Goal: Information Seeking & Learning: Learn about a topic

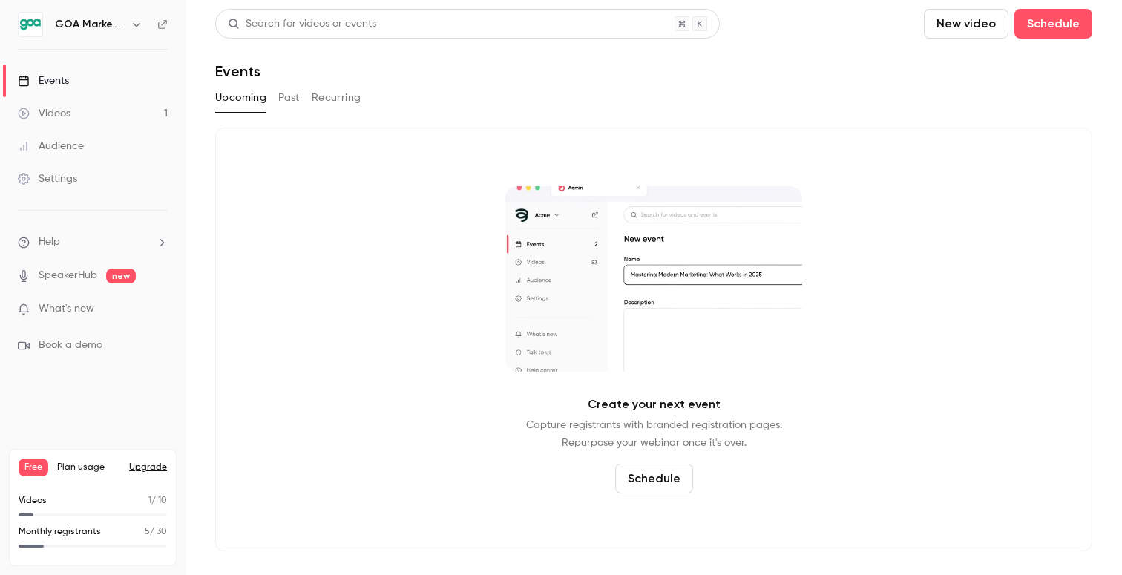
click at [56, 149] on div "Audience" at bounding box center [51, 146] width 66 height 15
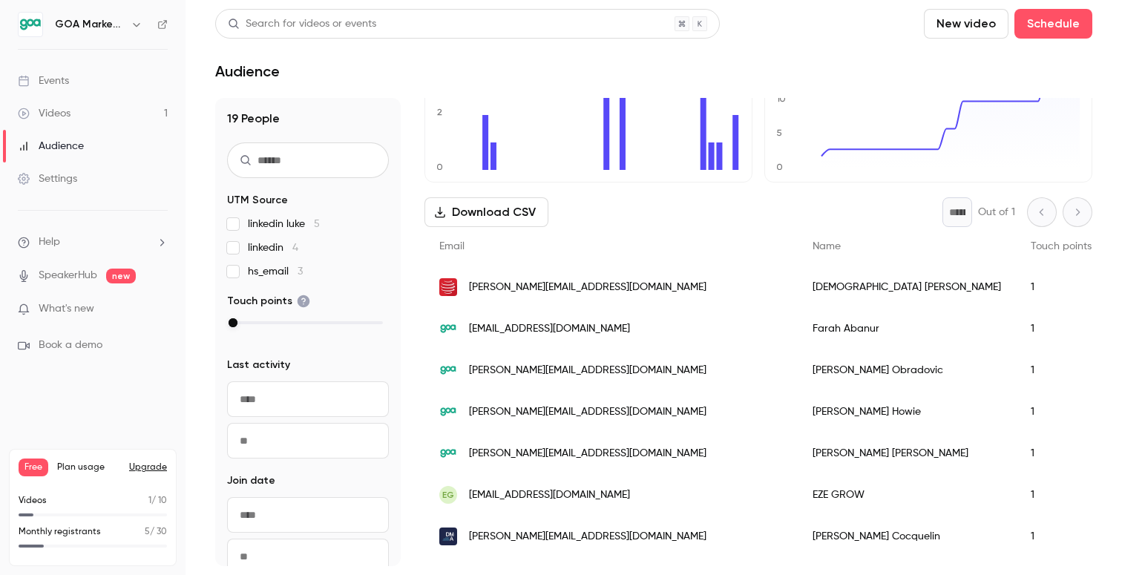
click at [62, 76] on div "Events" at bounding box center [43, 80] width 51 height 15
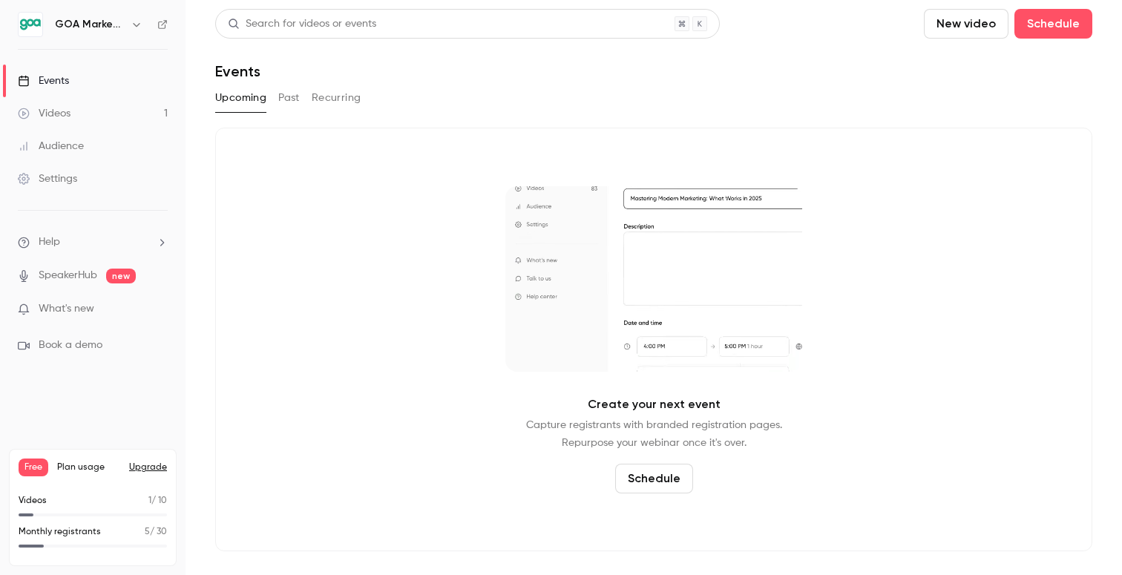
click at [286, 93] on button "Past" at bounding box center [289, 98] width 22 height 24
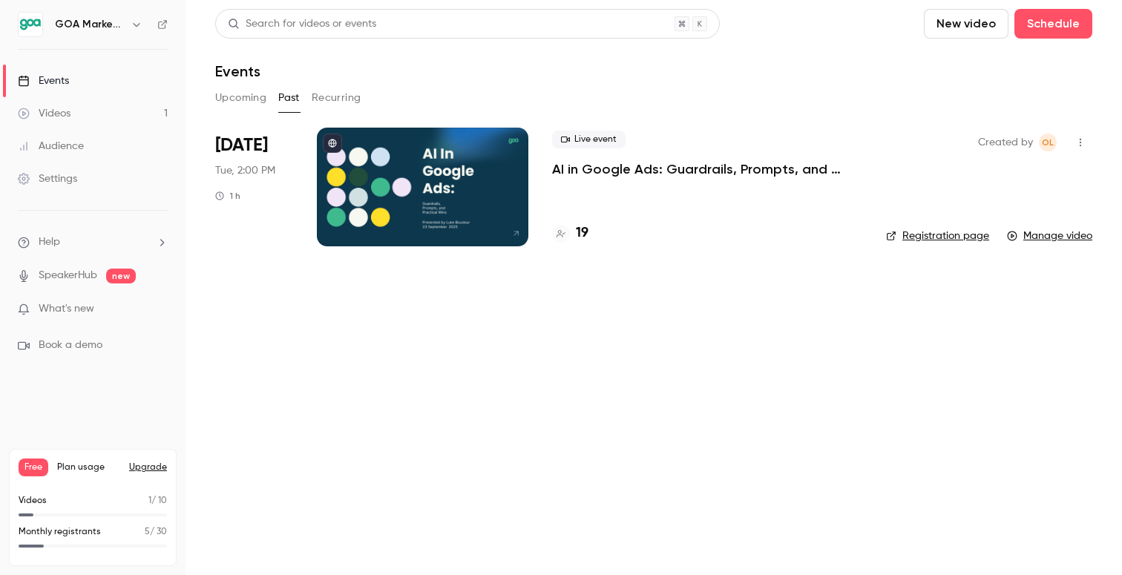
click at [648, 177] on p "AI in Google Ads: Guardrails, Prompts, and Practical Wins" at bounding box center [707, 169] width 310 height 18
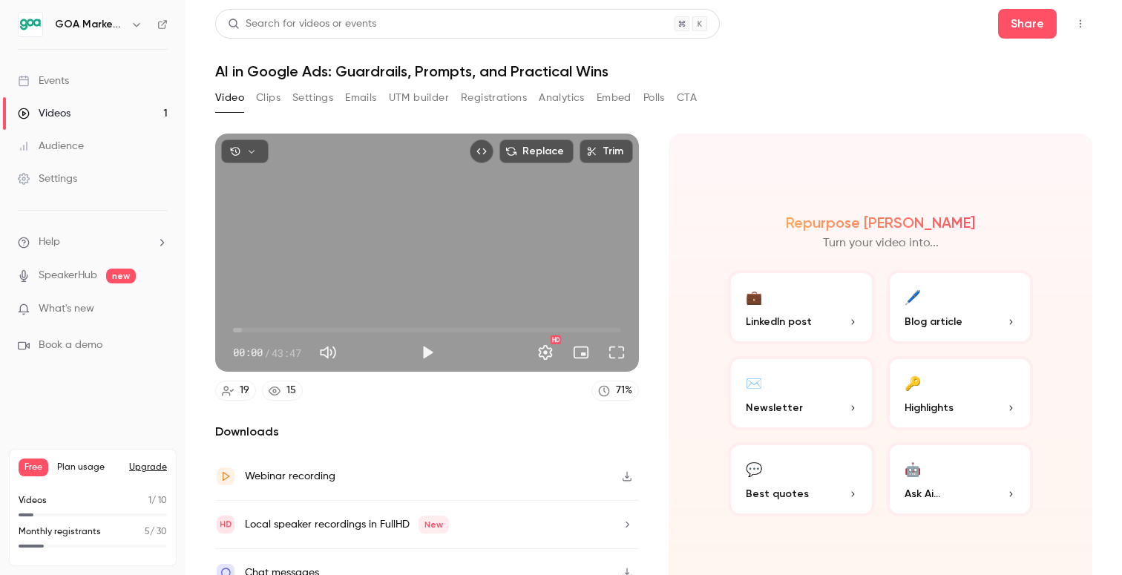
click at [543, 106] on button "Analytics" at bounding box center [562, 98] width 46 height 24
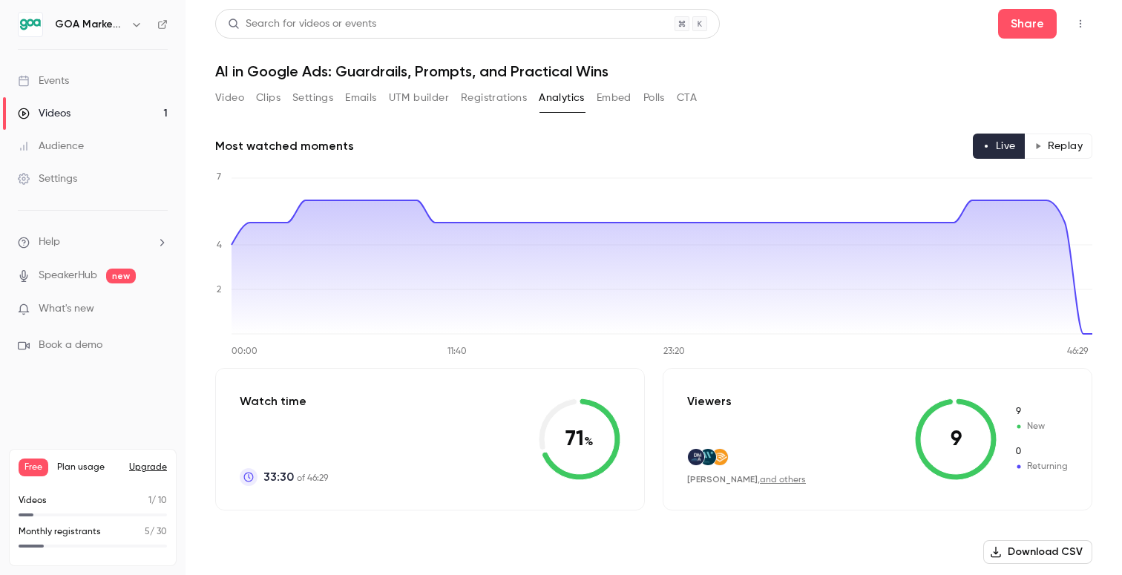
click at [605, 102] on button "Embed" at bounding box center [613, 98] width 35 height 24
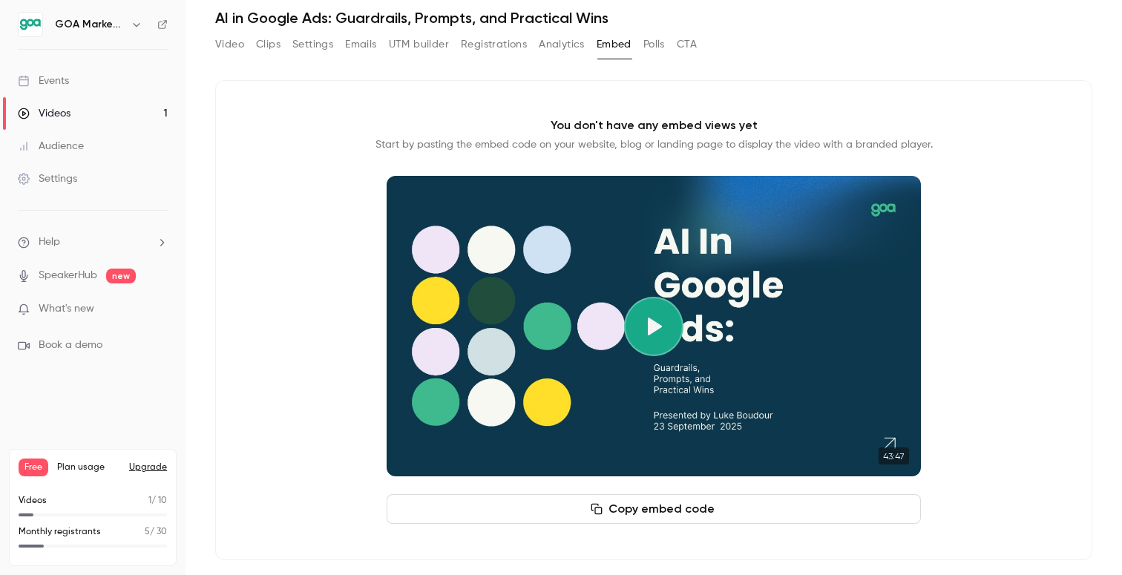
scroll to position [59, 0]
